Goal: Navigation & Orientation: Go to known website

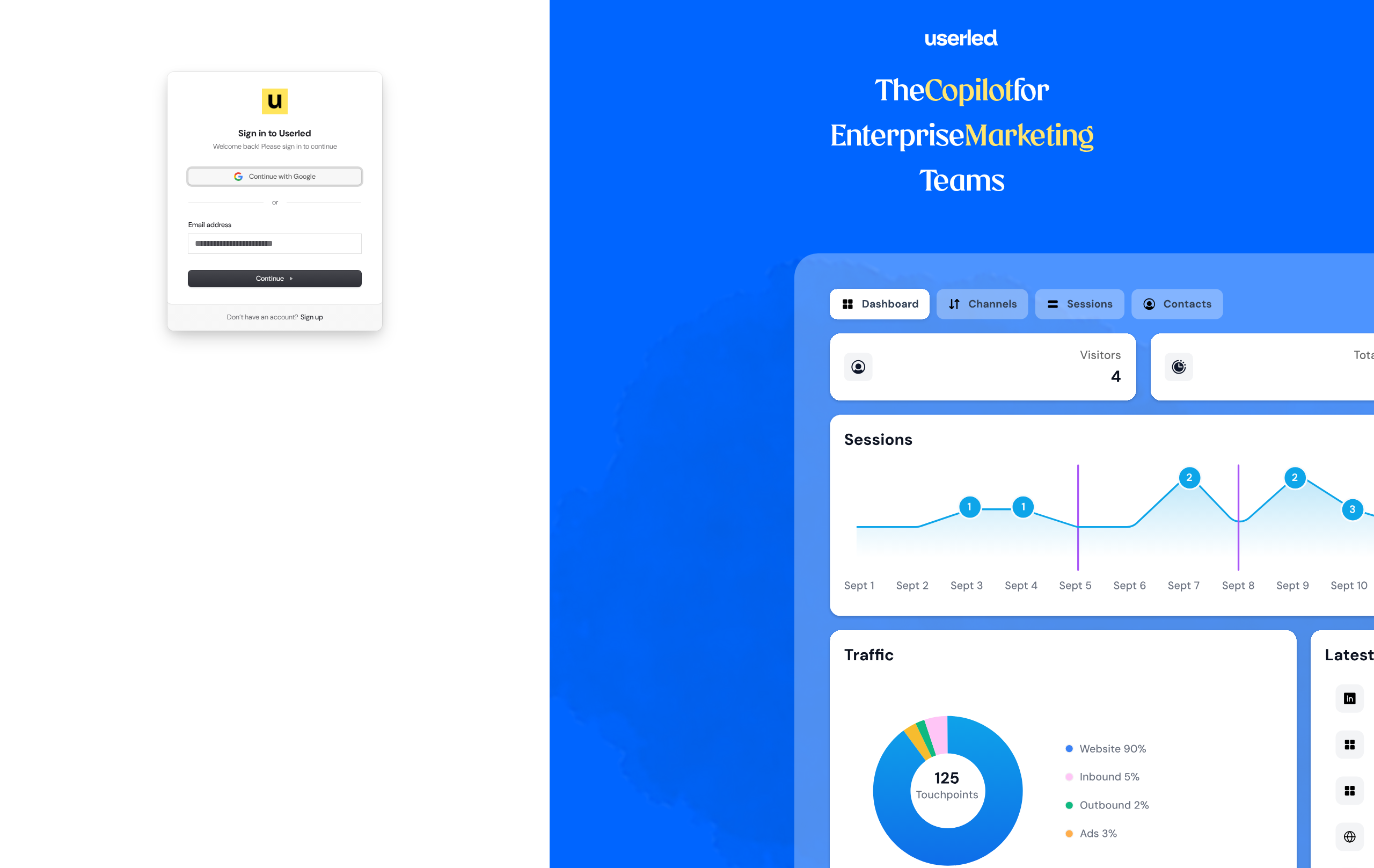
click at [255, 182] on button "Continue with Google" at bounding box center [275, 176] width 173 height 16
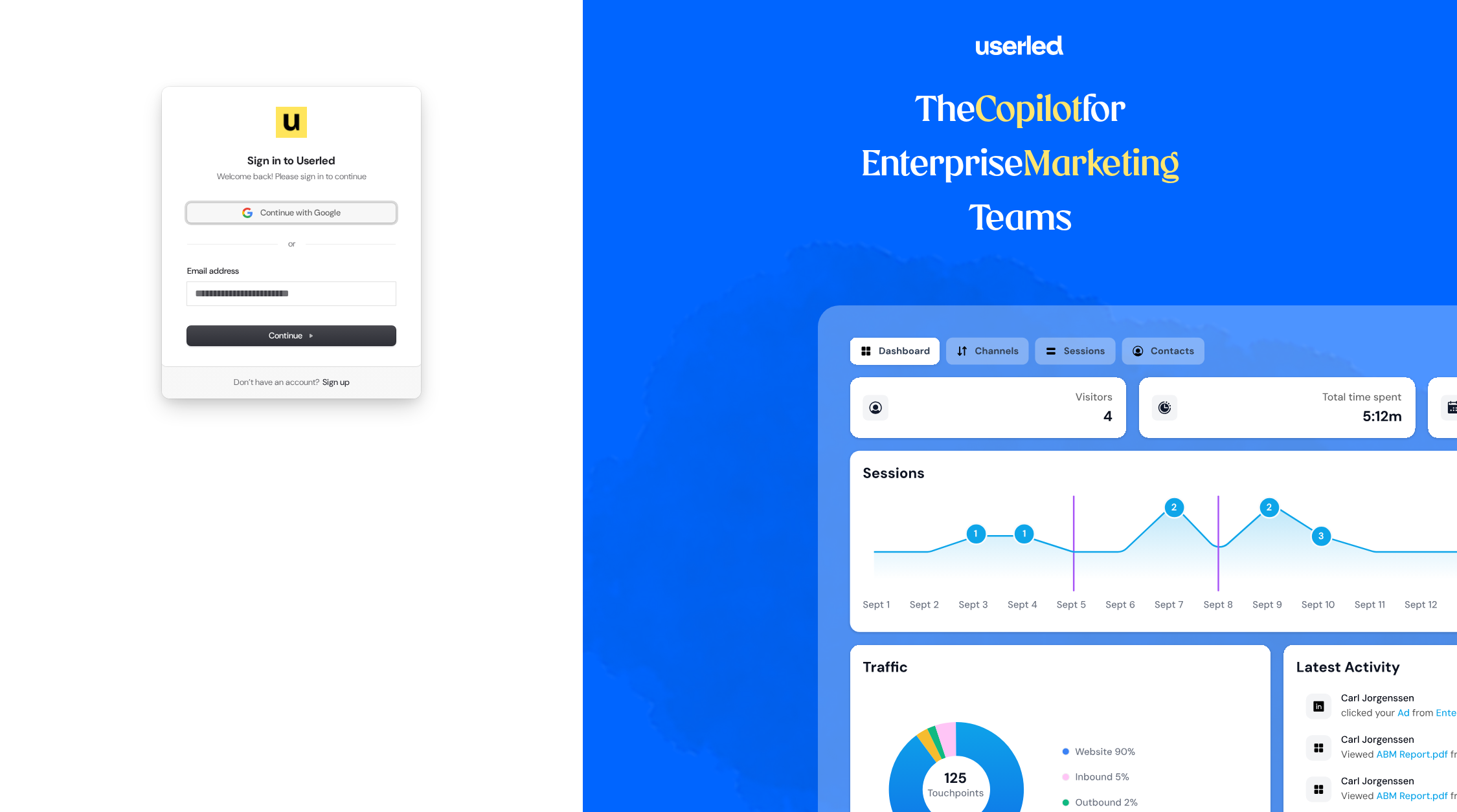
click at [302, 205] on button "Continue with Google" at bounding box center [291, 212] width 208 height 19
